Goal: Transaction & Acquisition: Subscribe to service/newsletter

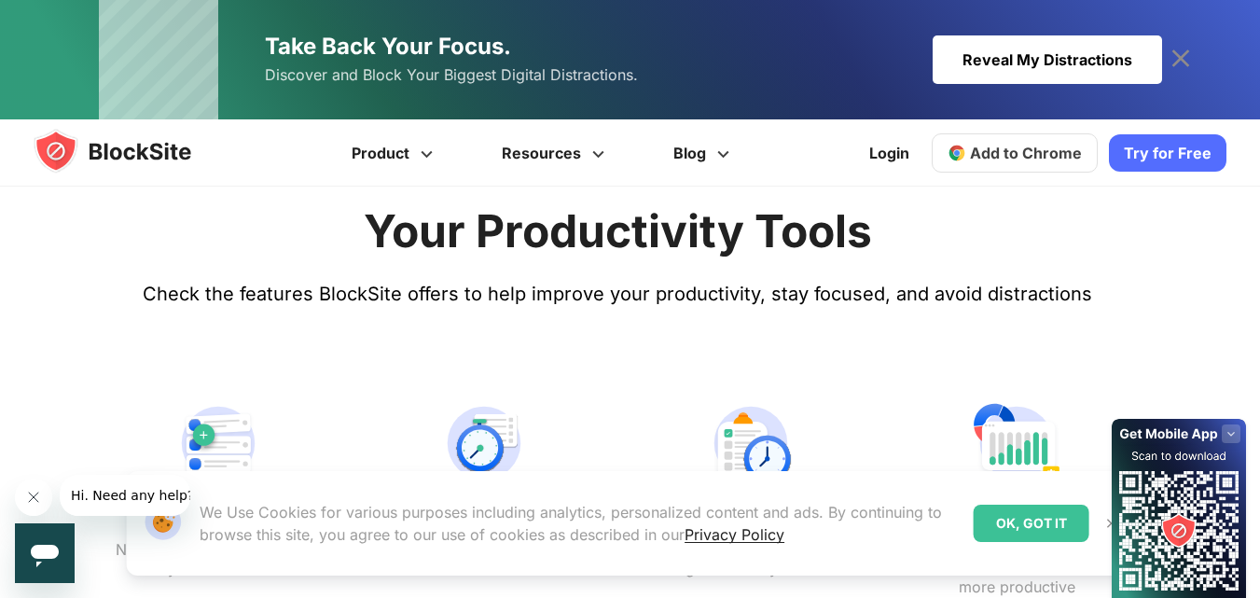
scroll to position [187, 0]
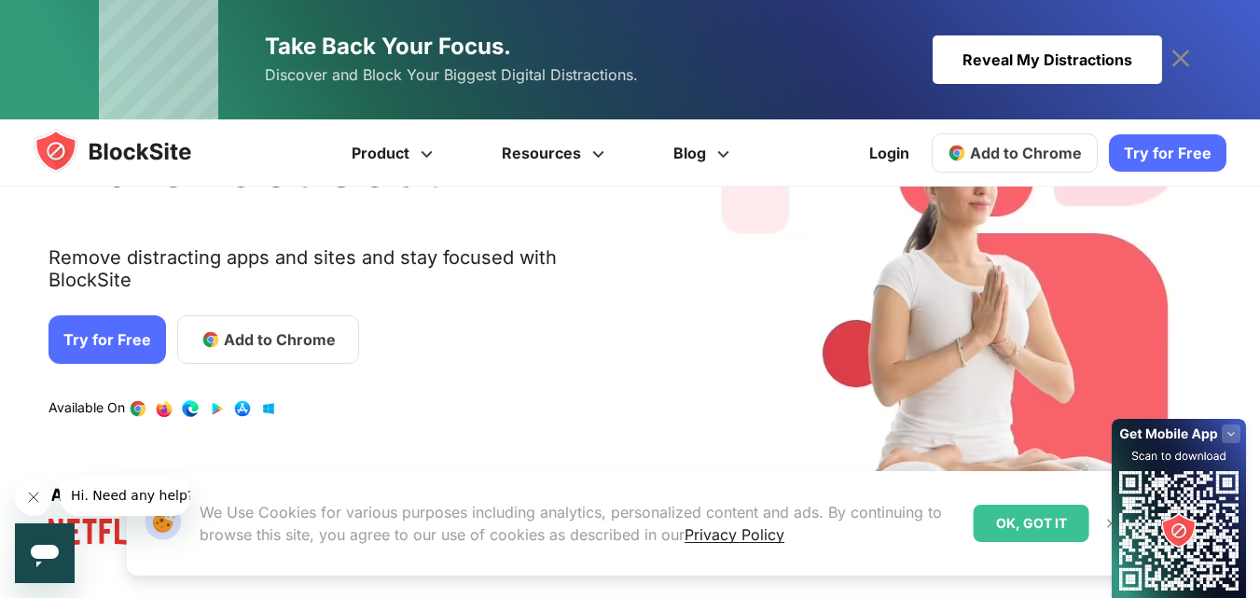
click at [1189, 131] on div "Login Add to Chrome Download on AppStore Download on Google Play Try for Free" at bounding box center [1042, 153] width 368 height 45
click at [1173, 157] on link "Try for Free" at bounding box center [1168, 152] width 118 height 37
